Goal: Information Seeking & Learning: Check status

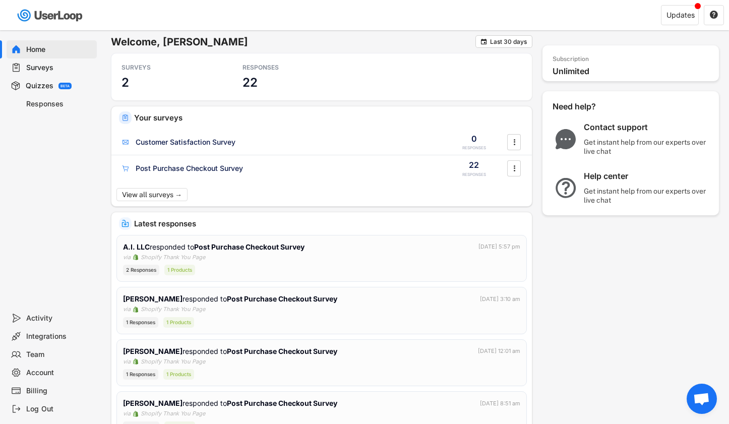
click at [45, 109] on div "Responses" at bounding box center [52, 104] width 90 height 18
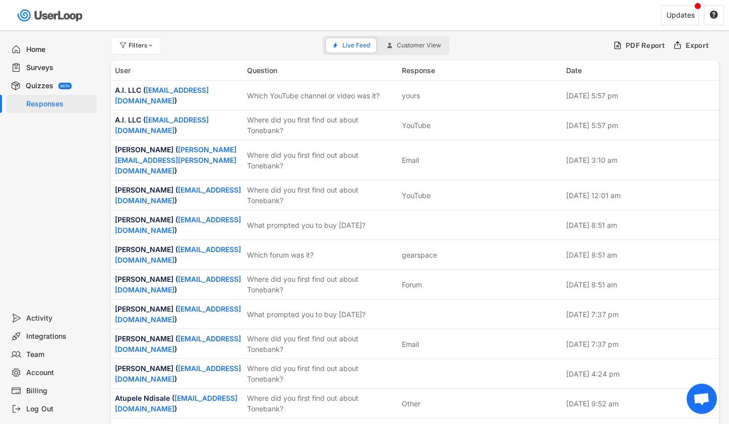
click at [53, 69] on div "Surveys" at bounding box center [59, 68] width 67 height 10
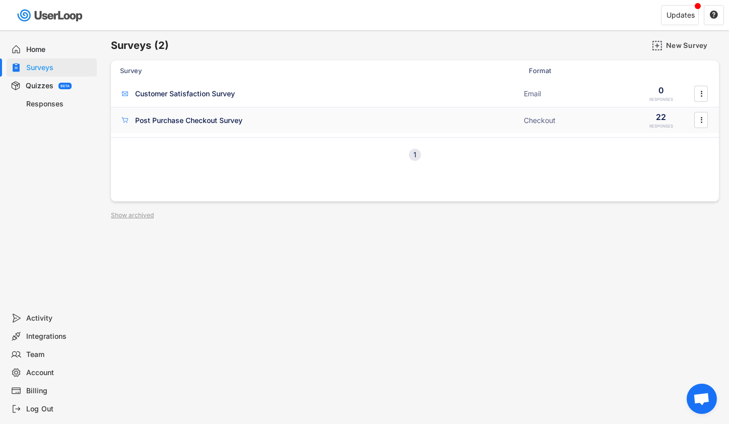
click at [215, 119] on div "Post Purchase Checkout Survey" at bounding box center [188, 120] width 107 height 10
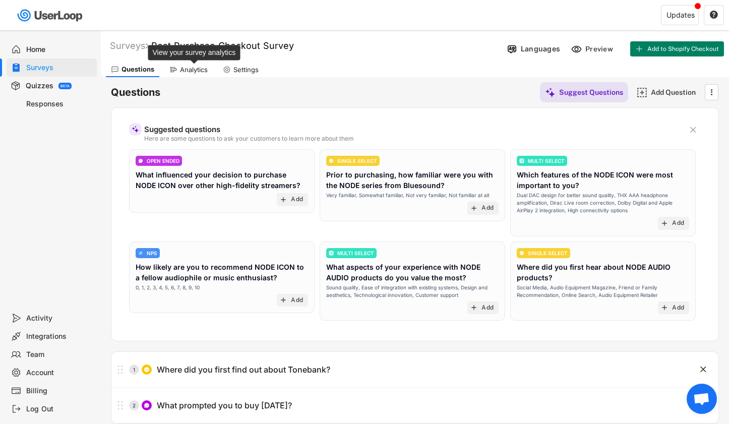
click at [193, 70] on div "Analytics" at bounding box center [194, 70] width 28 height 9
